Goal: Task Accomplishment & Management: Manage account settings

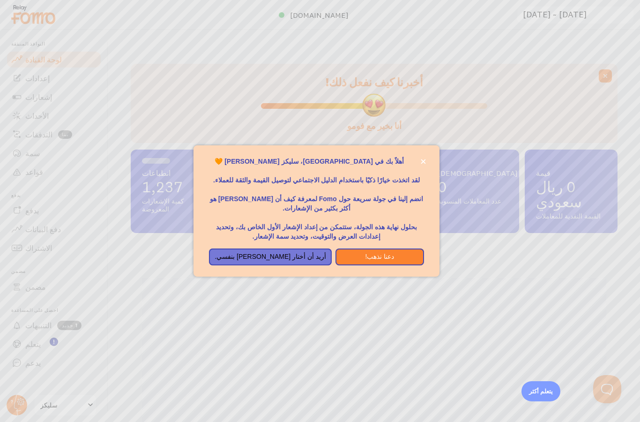
click at [424, 164] on icon "يغلق،" at bounding box center [423, 161] width 5 height 5
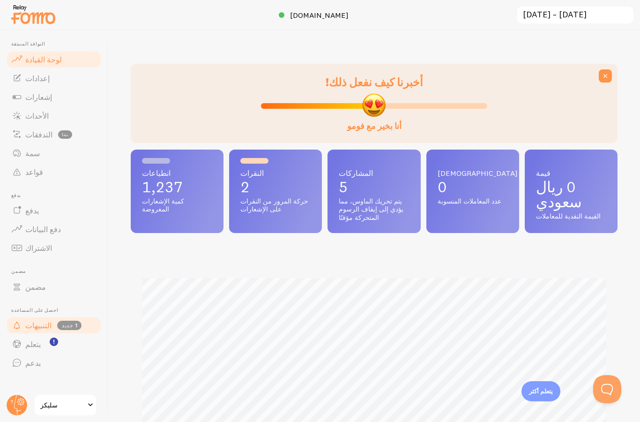
click at [44, 322] on font "التنبيهات" at bounding box center [38, 325] width 26 height 9
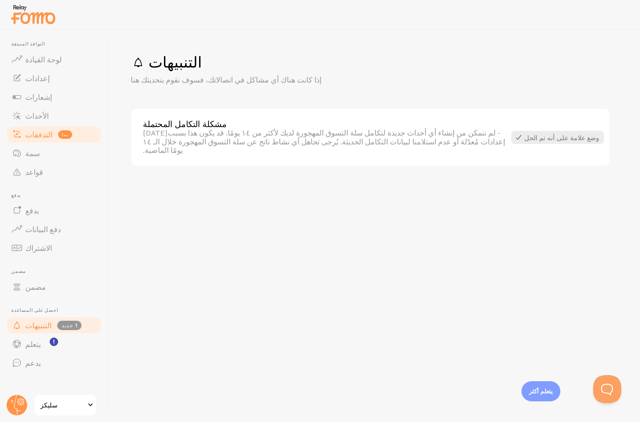
click at [37, 130] on font "التدفقات" at bounding box center [38, 134] width 27 height 9
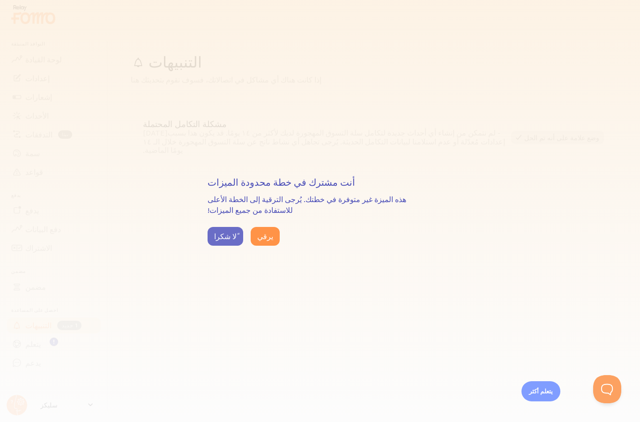
click at [225, 238] on font "ًلا شكرا" at bounding box center [225, 236] width 22 height 9
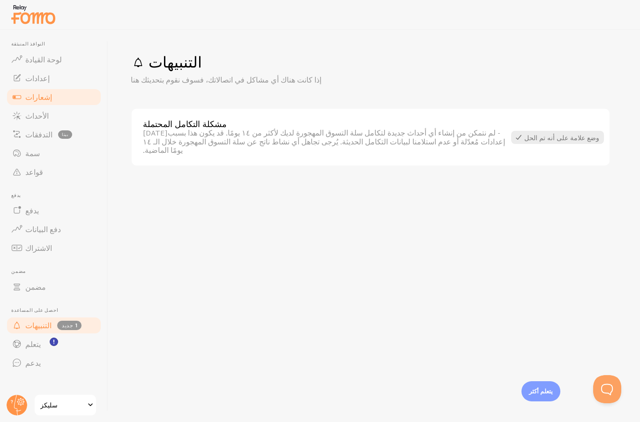
click at [34, 100] on font "إشعارات" at bounding box center [38, 96] width 27 height 9
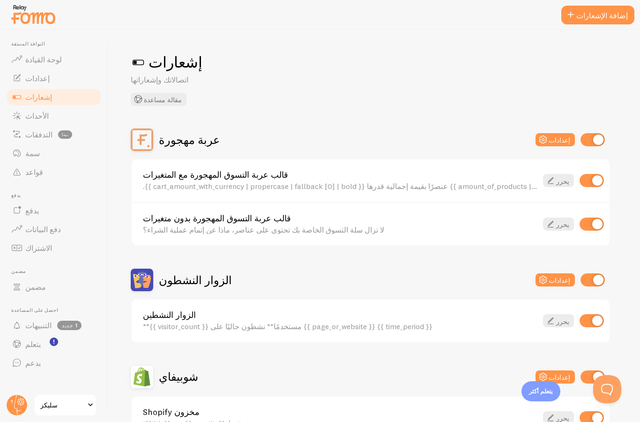
click at [596, 279] on input "checkbox" at bounding box center [593, 279] width 24 height 13
checkbox input "false"
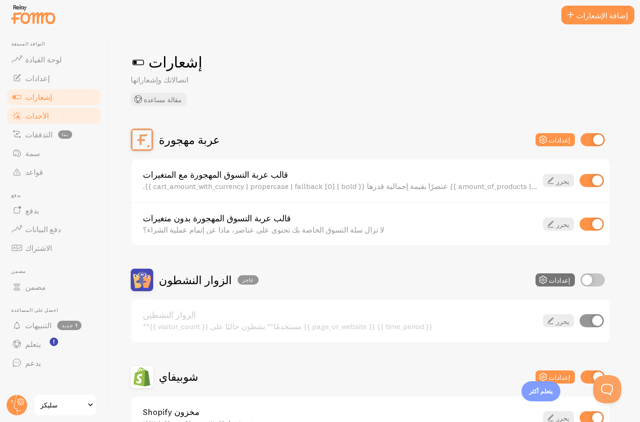
click at [41, 117] on font "الأحداث" at bounding box center [36, 115] width 23 height 9
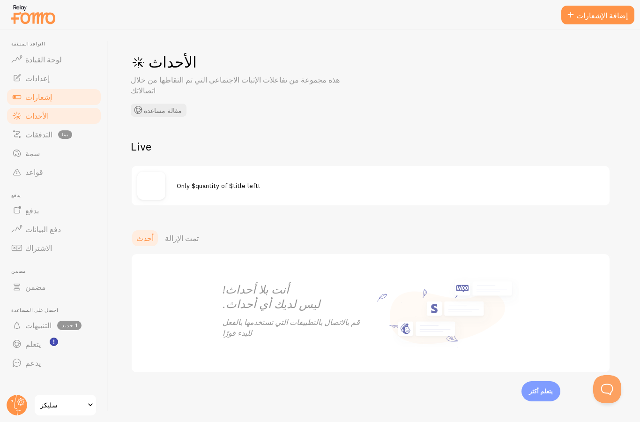
click at [37, 92] on font "إشعارات" at bounding box center [38, 96] width 27 height 9
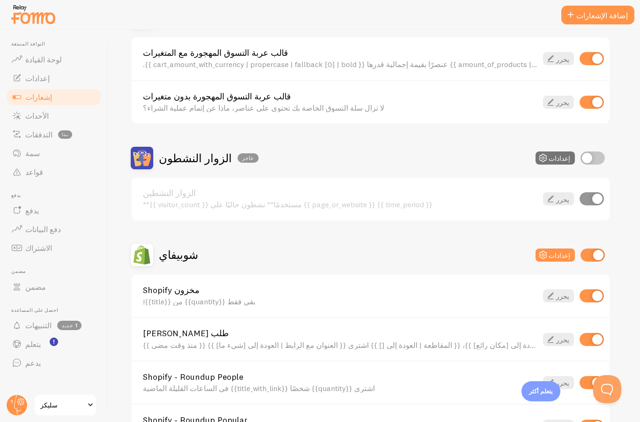
scroll to position [122, 0]
